Goal: Information Seeking & Learning: Learn about a topic

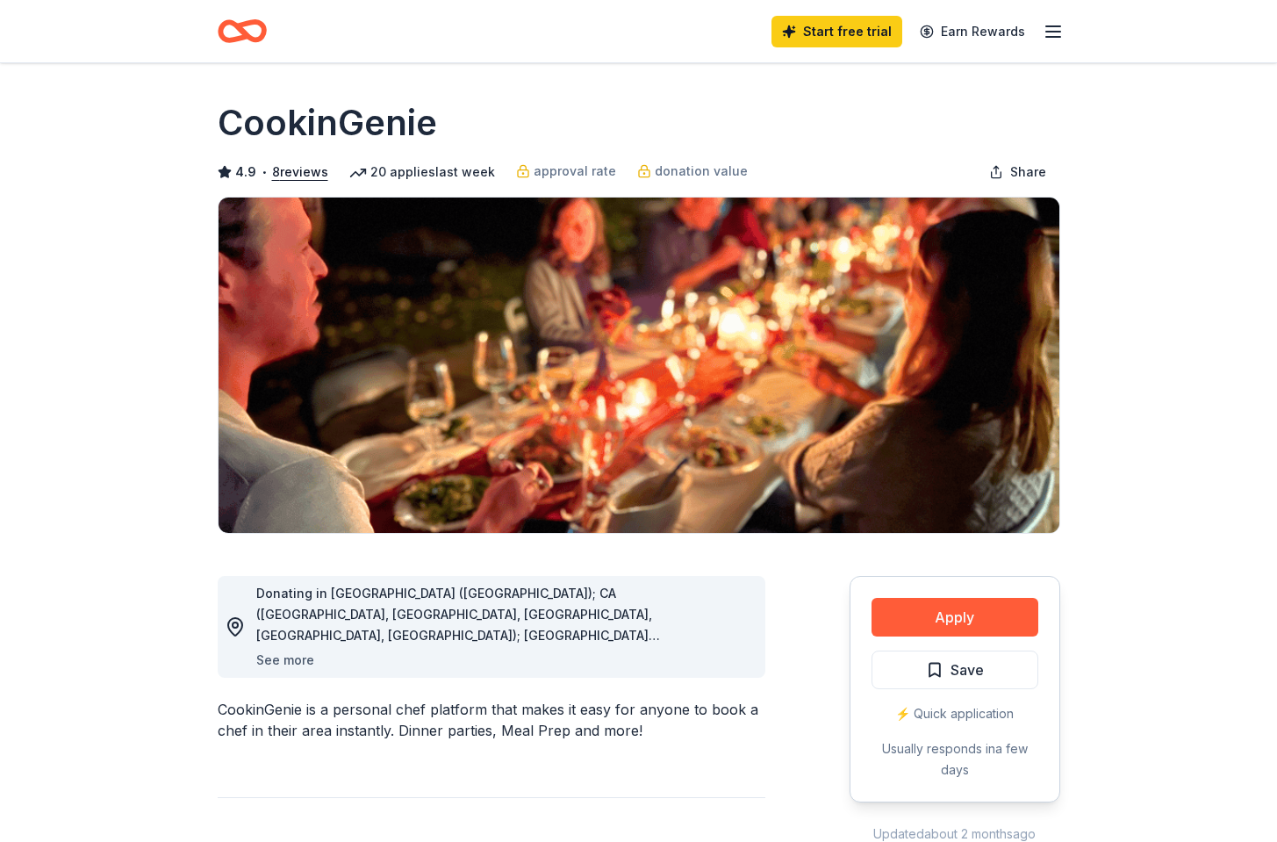
click at [270, 660] on button "See more" at bounding box center [285, 660] width 58 height 21
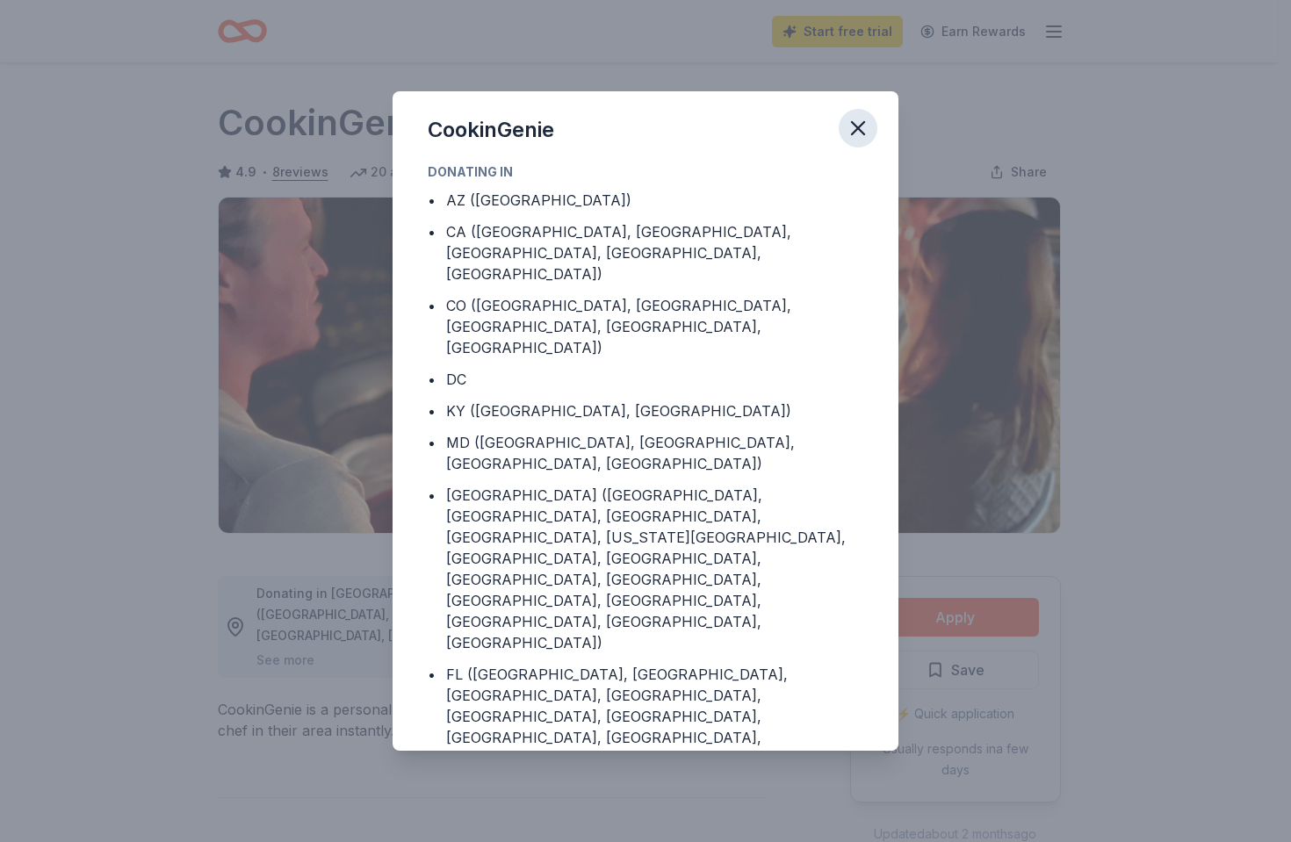
click at [859, 127] on icon "button" at bounding box center [857, 128] width 25 height 25
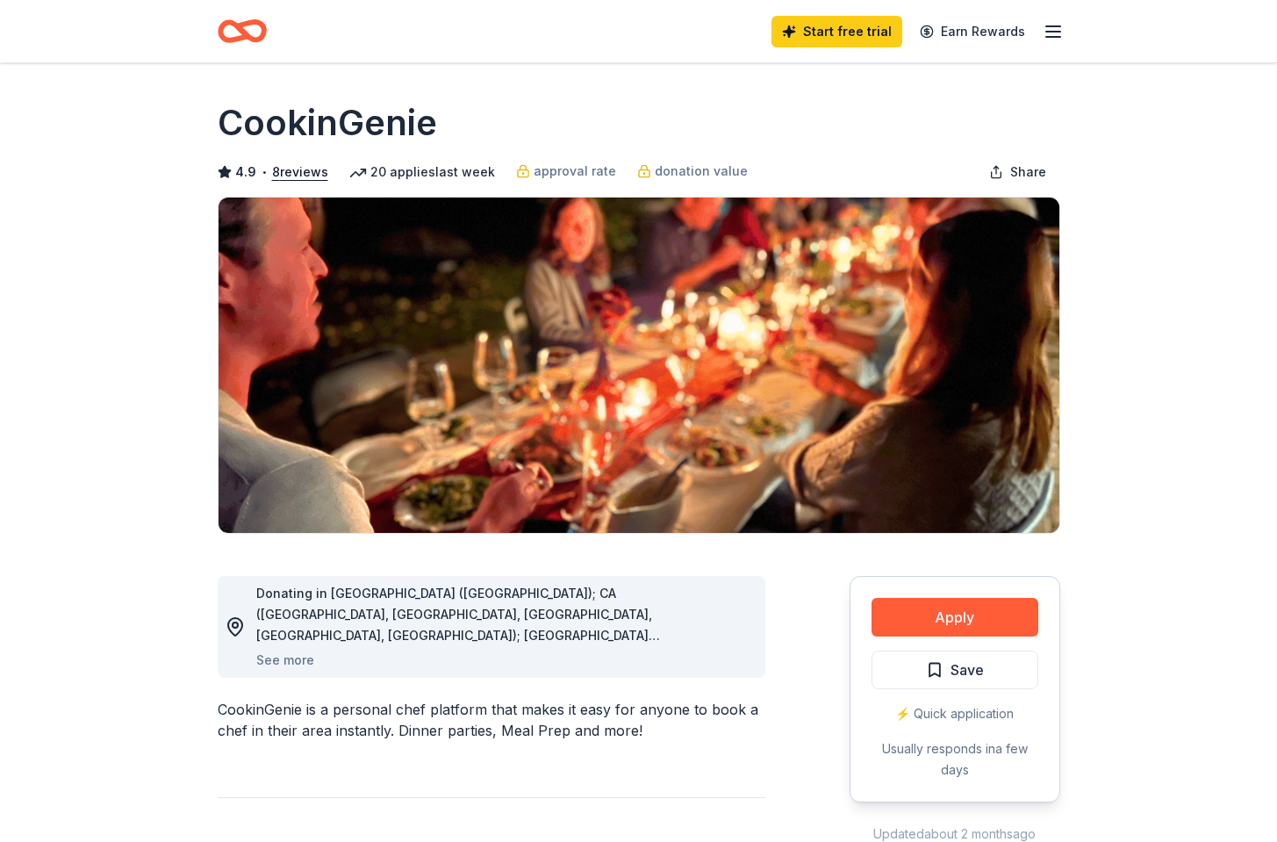
click at [251, 32] on icon "Home" at bounding box center [242, 31] width 49 height 41
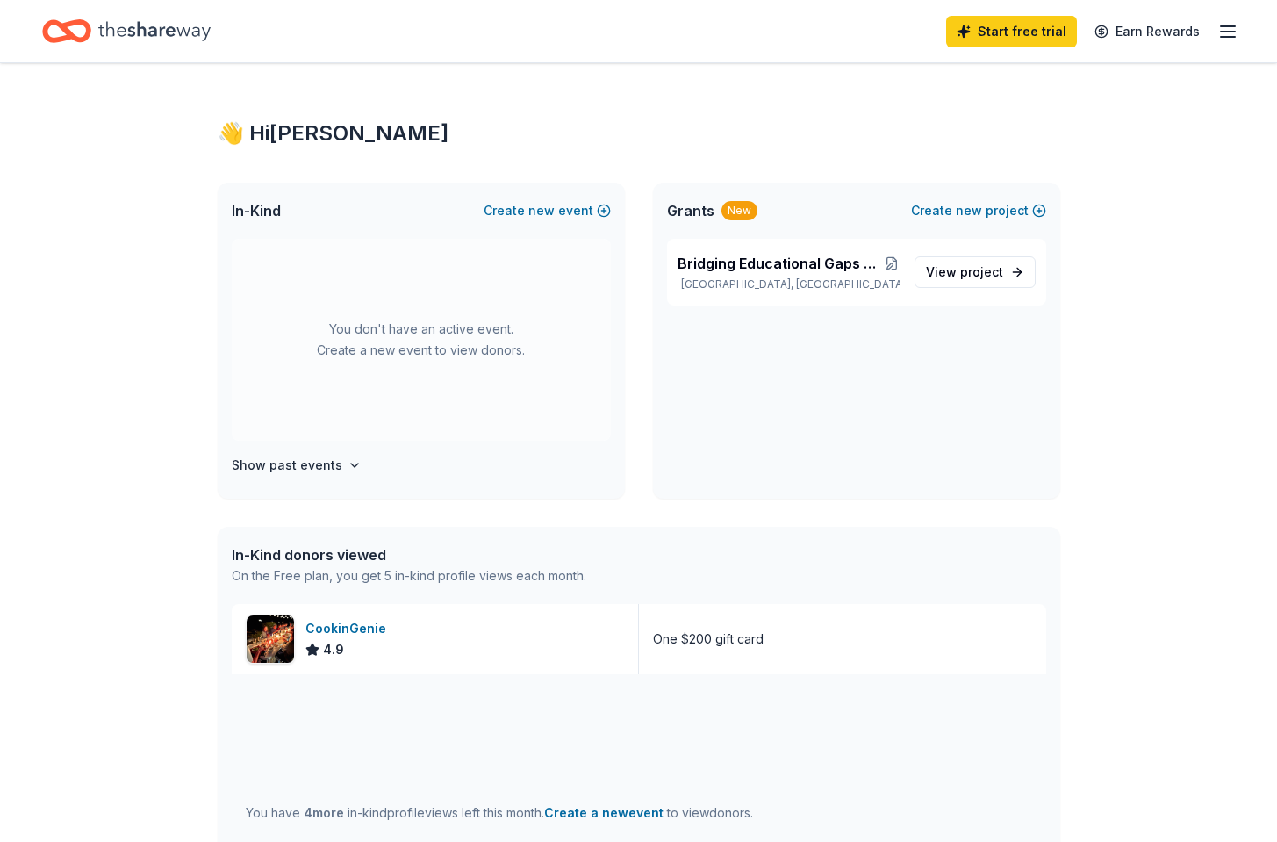
click at [1228, 34] on icon "button" at bounding box center [1228, 31] width 21 height 21
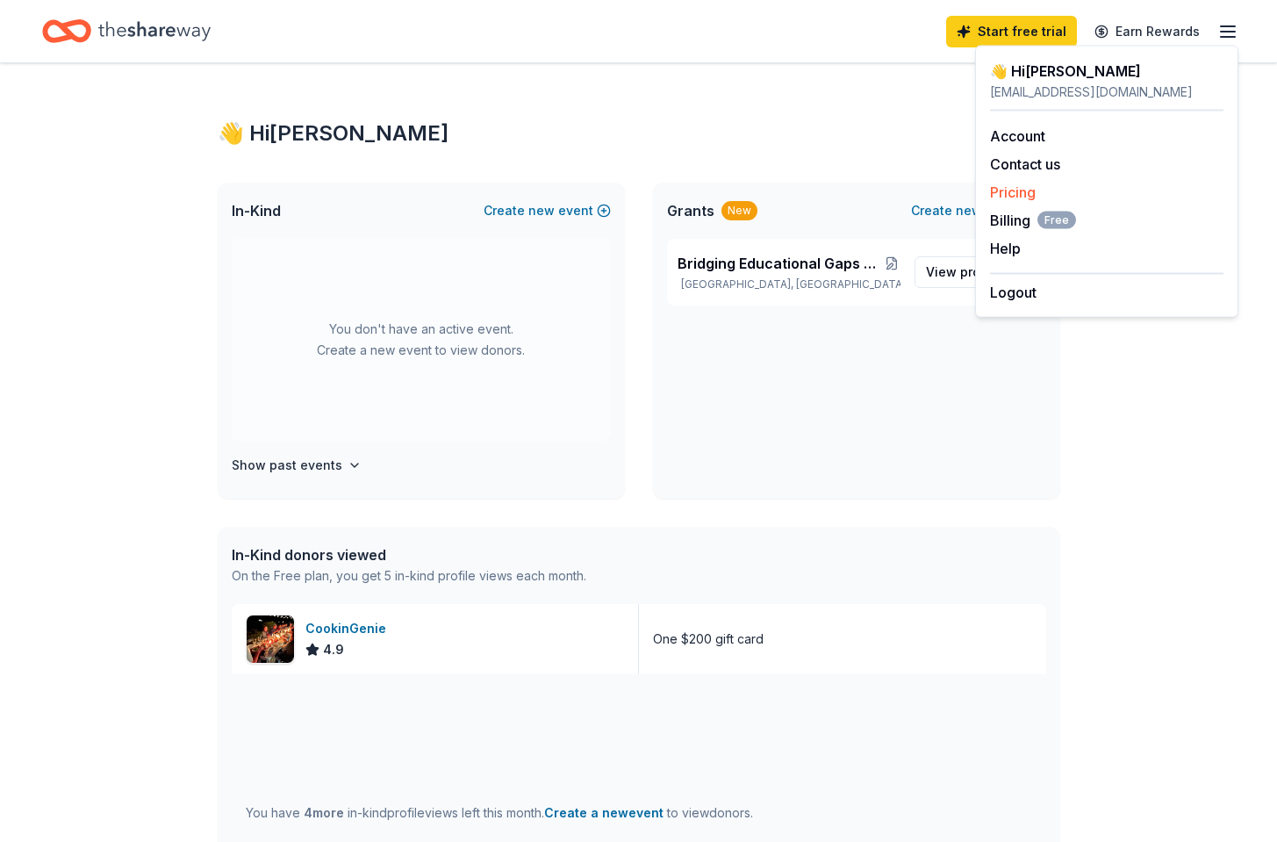
click at [1018, 190] on link "Pricing" at bounding box center [1013, 192] width 46 height 18
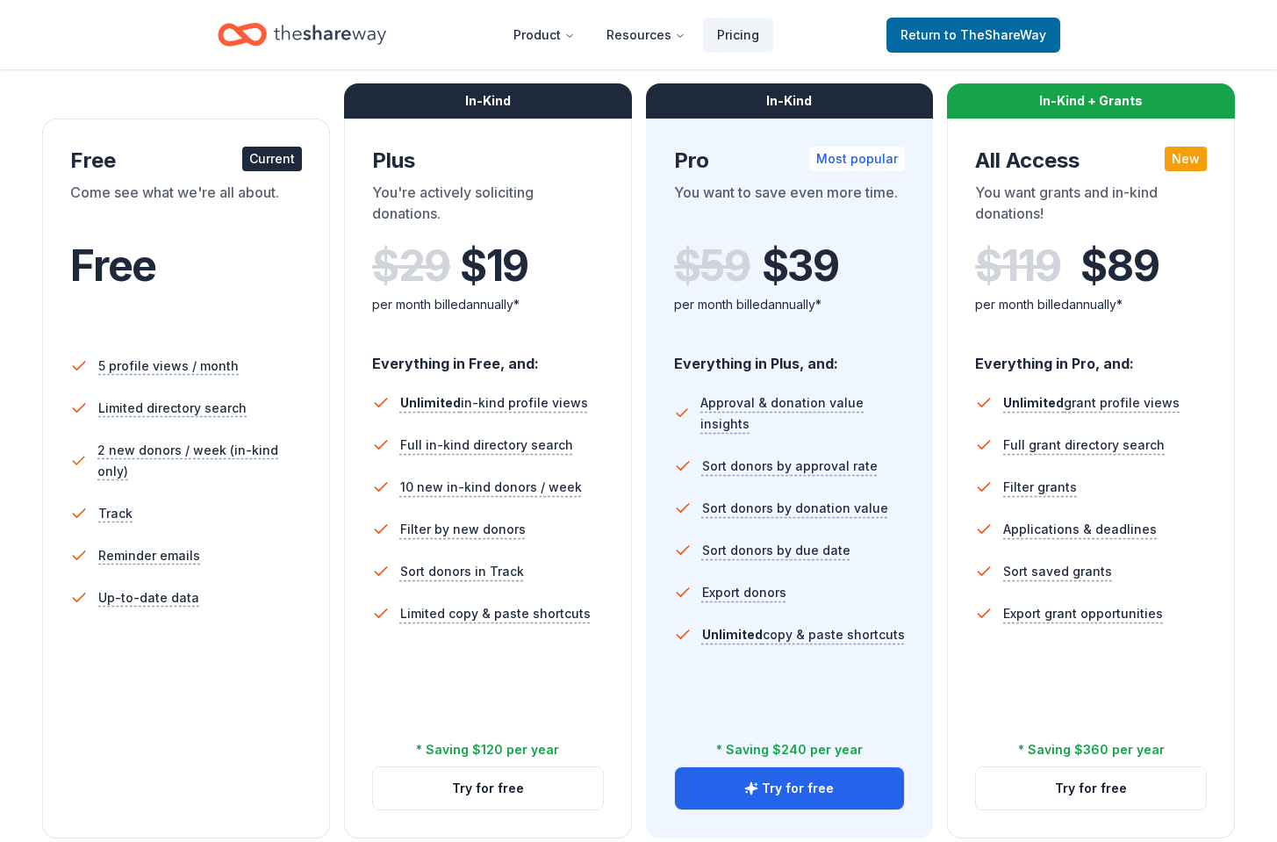
scroll to position [259, 0]
